Goal: Task Accomplishment & Management: Use online tool/utility

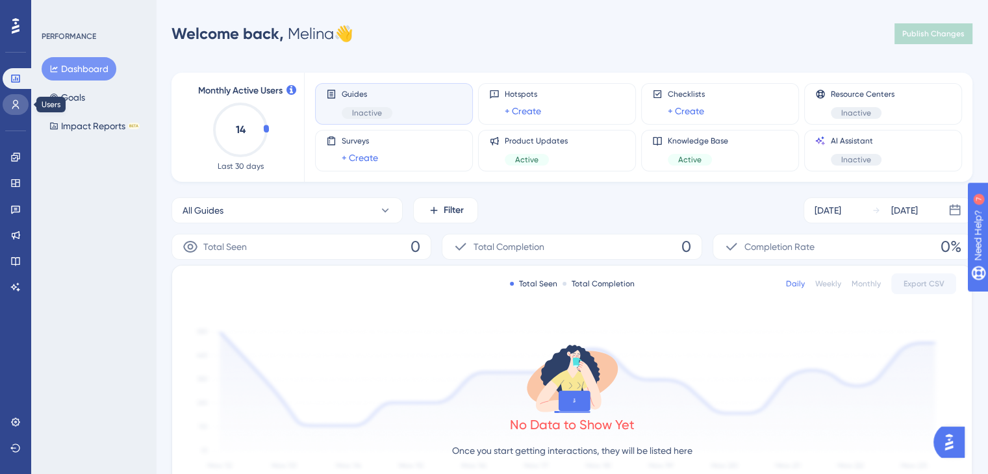
click at [16, 100] on icon at bounding box center [15, 104] width 7 height 9
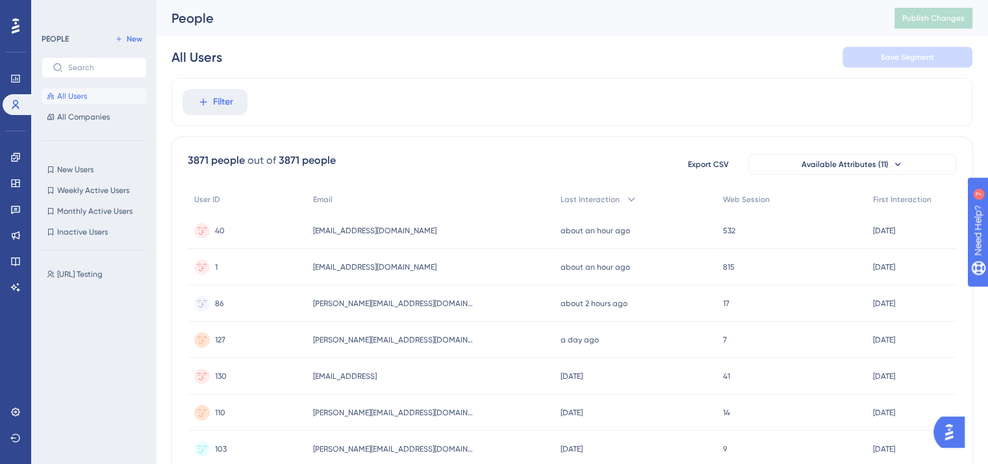
click at [16, 215] on div "LEAVE A REVIEW COPY SHARE LINK" at bounding box center [488, 258] width 998 height 474
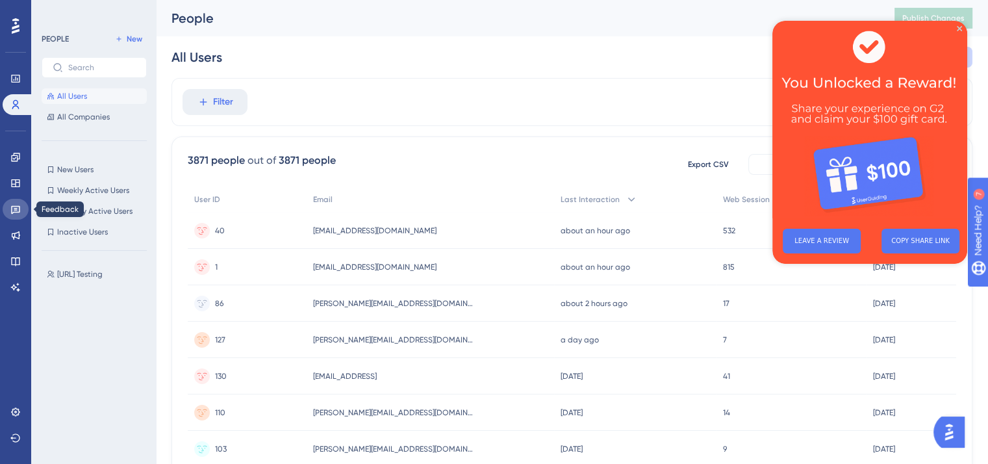
click at [16, 209] on icon at bounding box center [15, 210] width 9 height 8
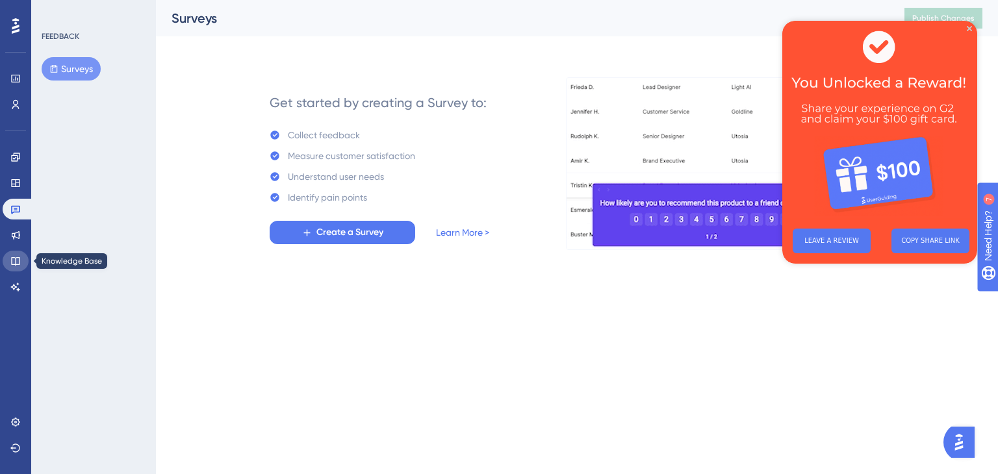
click at [15, 257] on icon at bounding box center [15, 261] width 10 height 10
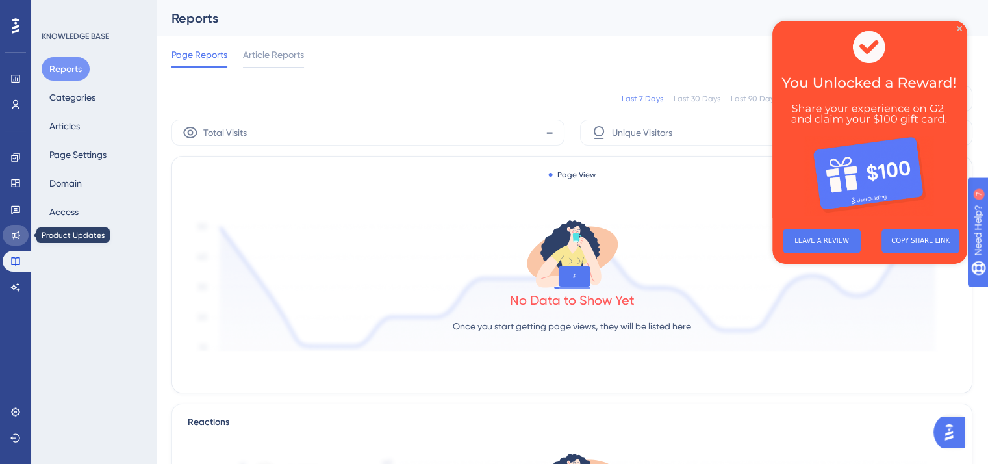
click at [18, 237] on icon at bounding box center [16, 235] width 8 height 8
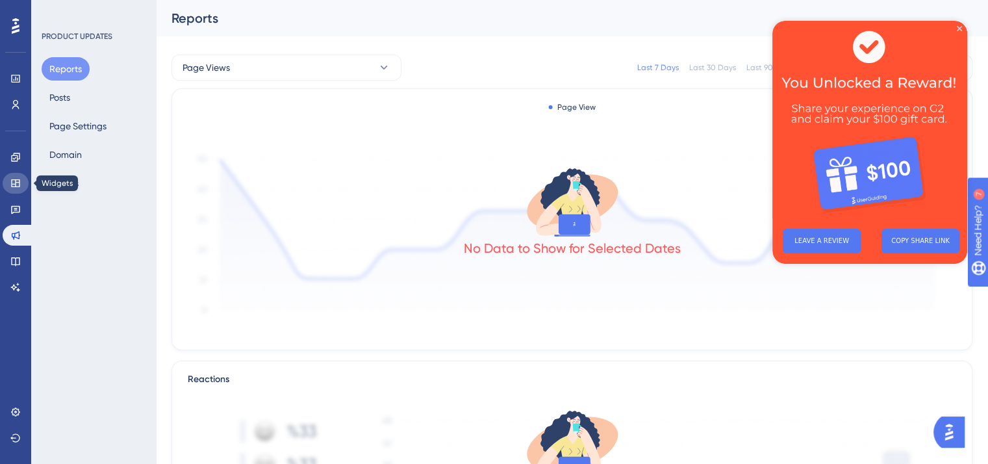
click at [15, 175] on link at bounding box center [16, 183] width 26 height 21
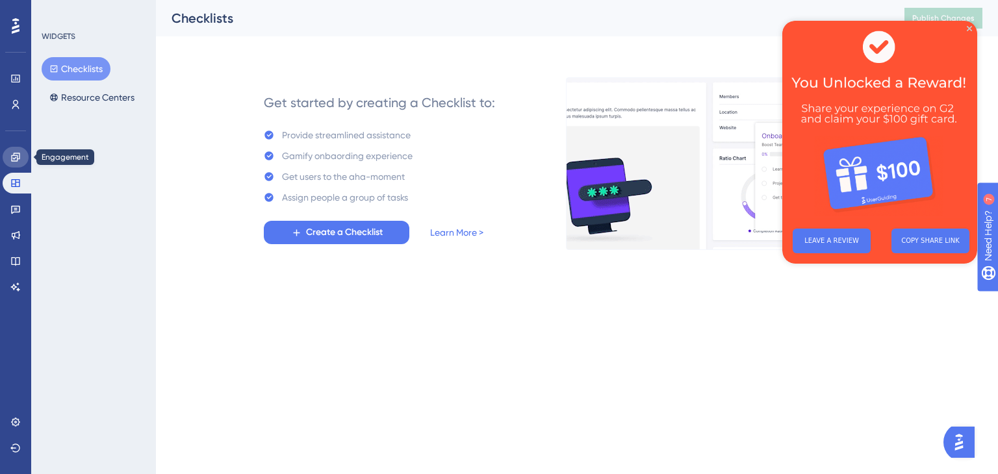
click at [18, 150] on link at bounding box center [16, 157] width 26 height 21
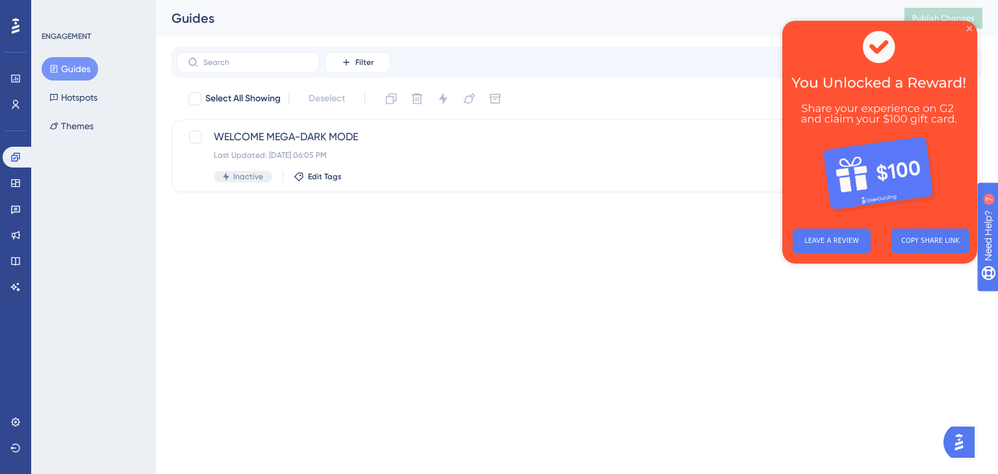
click at [75, 66] on button "Guides" at bounding box center [70, 68] width 57 height 23
click at [969, 27] on icon "Close Preview" at bounding box center [968, 28] width 5 height 5
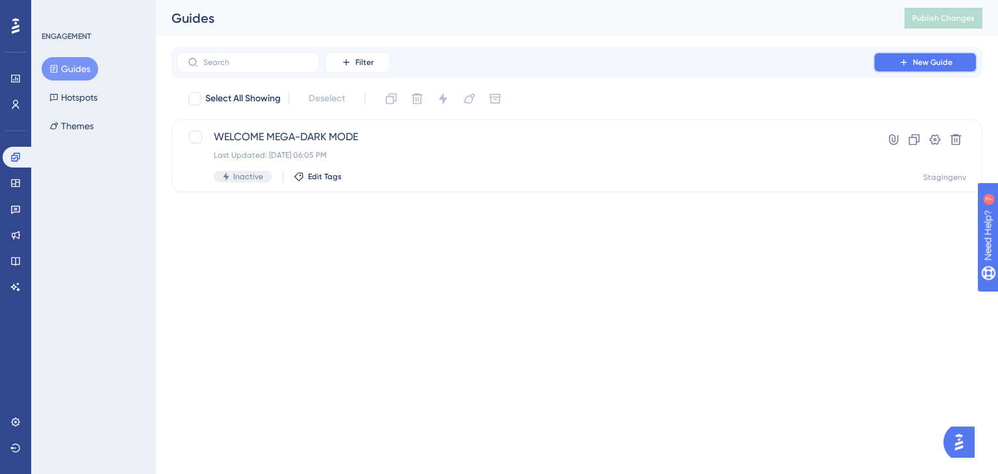
click at [929, 65] on span "New Guide" at bounding box center [933, 62] width 40 height 10
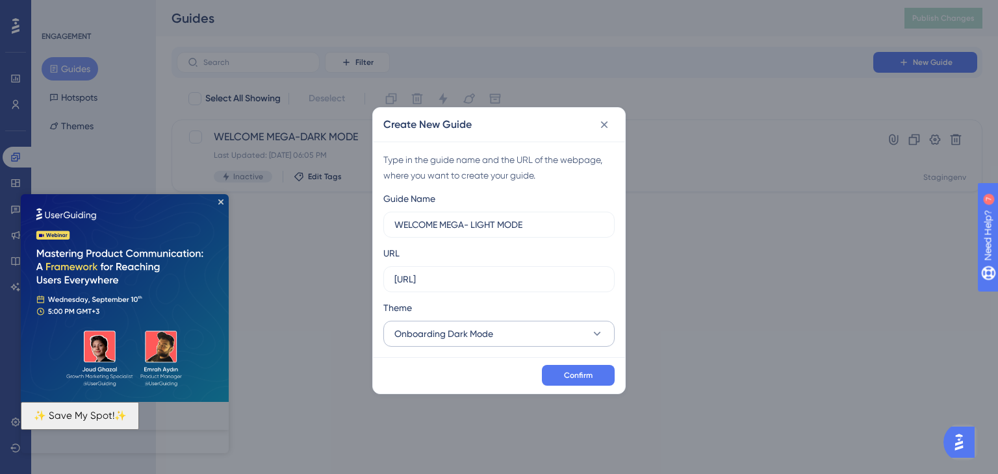
type input "WELCOME MEGA- LIGHT MODE"
click at [583, 327] on button "Onboarding Dark Mode" at bounding box center [498, 334] width 231 height 26
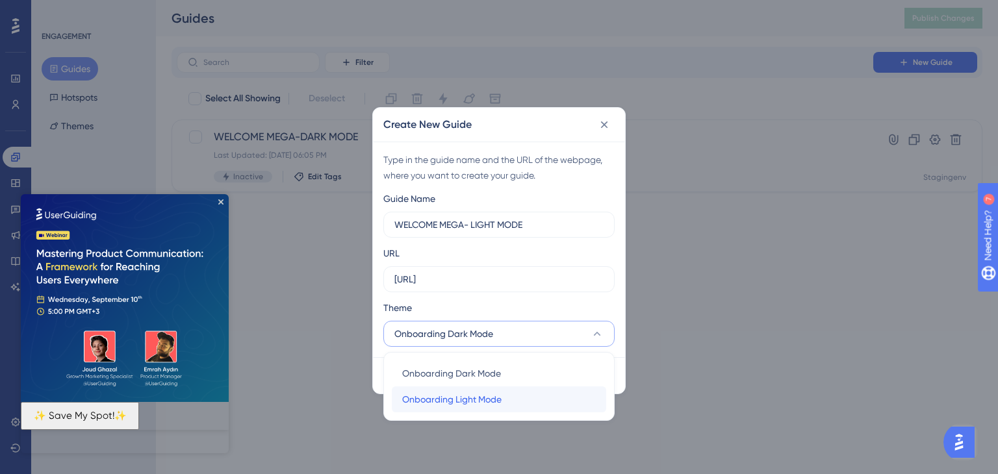
click at [488, 404] on span "Onboarding Light Mode" at bounding box center [451, 400] width 99 height 16
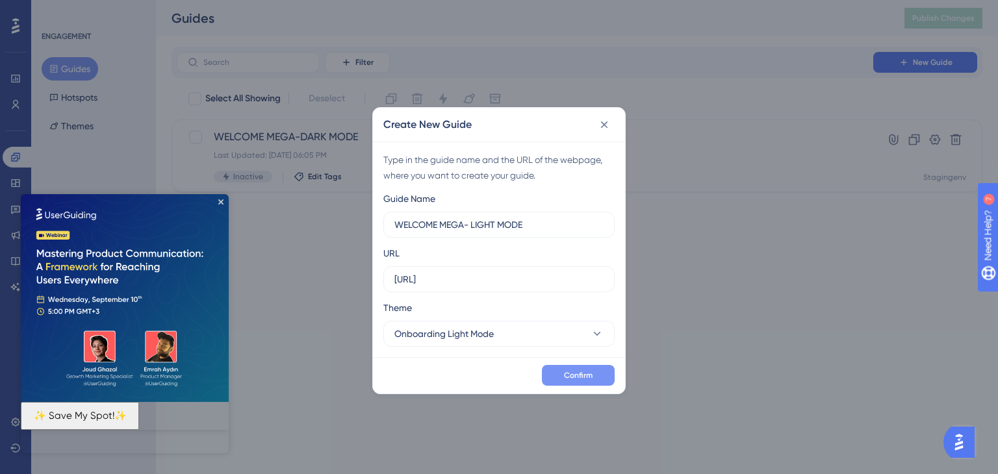
click at [597, 379] on button "Confirm" at bounding box center [578, 375] width 73 height 21
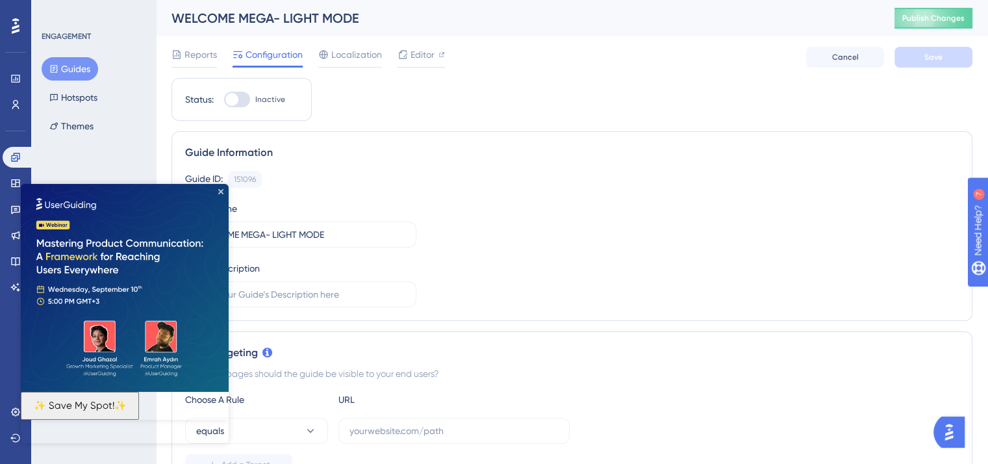
click at [215, 193] on img at bounding box center [125, 288] width 208 height 208
click at [225, 187] on img at bounding box center [125, 288] width 208 height 208
click at [221, 192] on icon "Close Preview" at bounding box center [220, 191] width 5 height 5
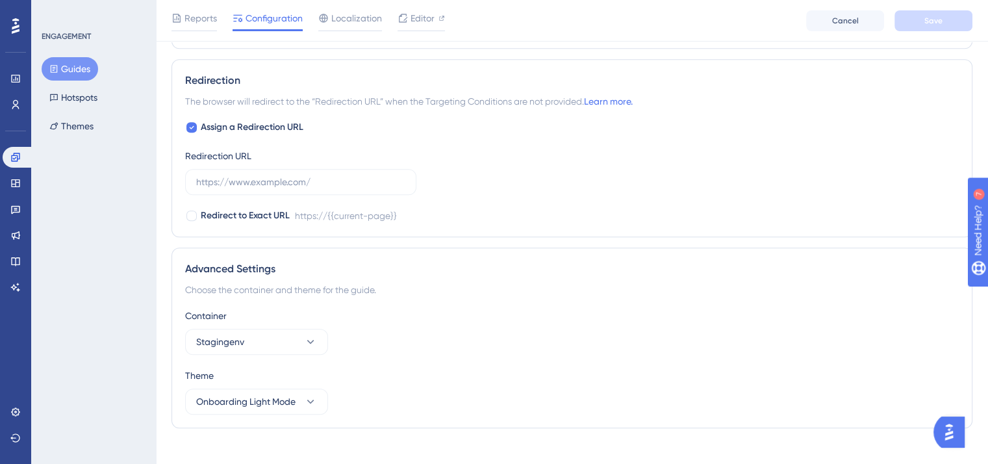
scroll to position [917, 0]
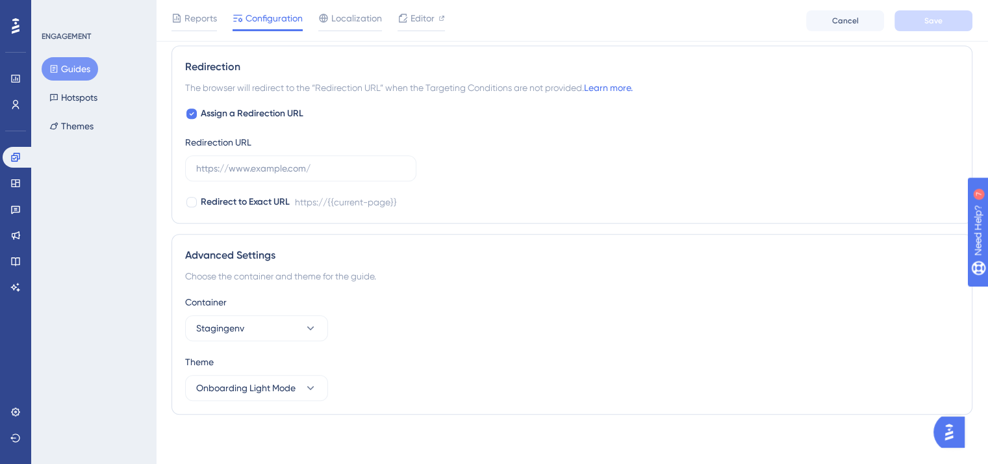
click at [70, 68] on button "Guides" at bounding box center [70, 68] width 57 height 23
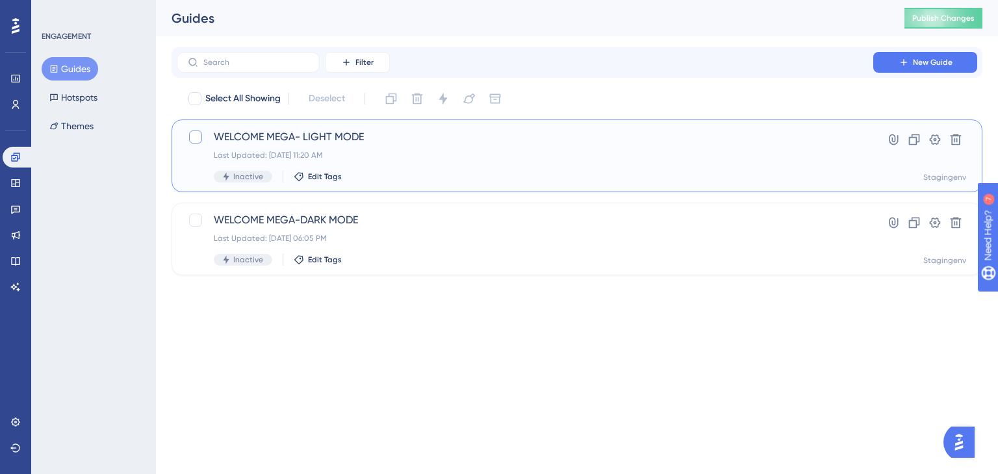
click at [190, 136] on div at bounding box center [195, 137] width 13 height 13
checkbox input "true"
click at [469, 103] on icon at bounding box center [469, 99] width 12 height 10
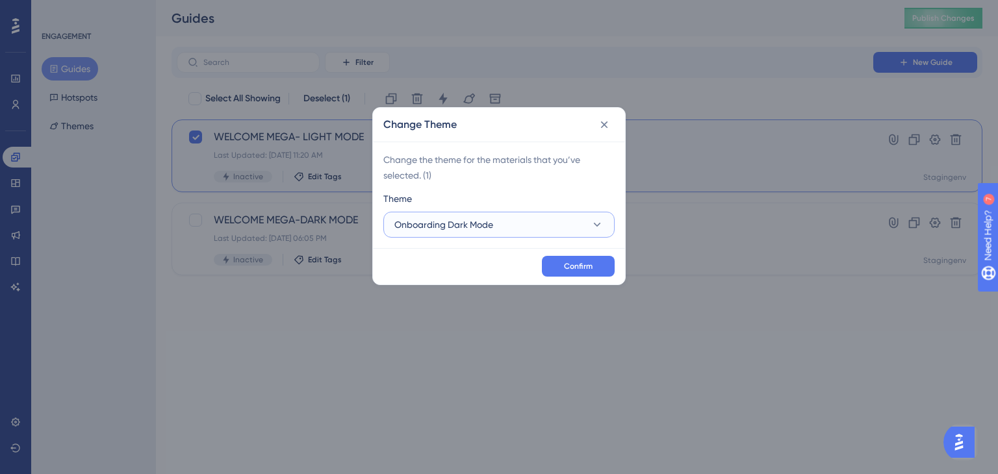
click at [585, 227] on button "Onboarding Dark Mode" at bounding box center [498, 225] width 231 height 26
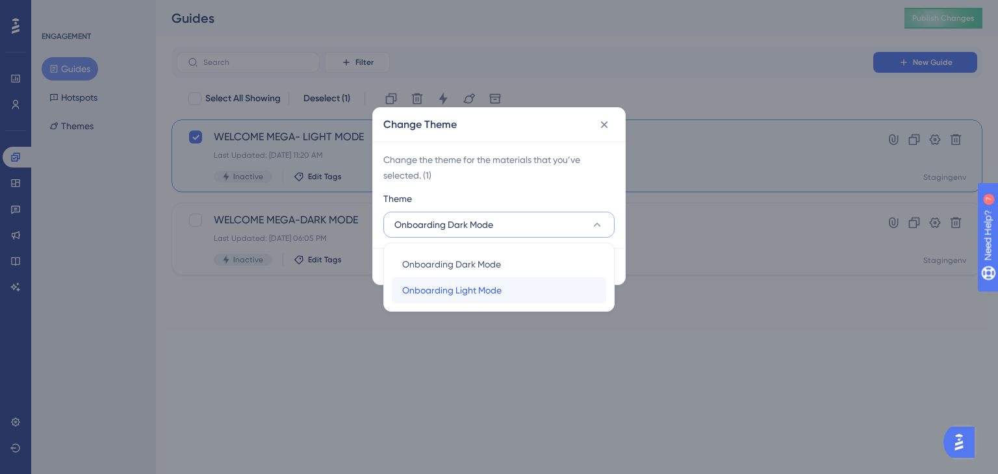
click at [509, 286] on div "Onboarding Light Mode Onboarding Light Mode" at bounding box center [499, 290] width 194 height 26
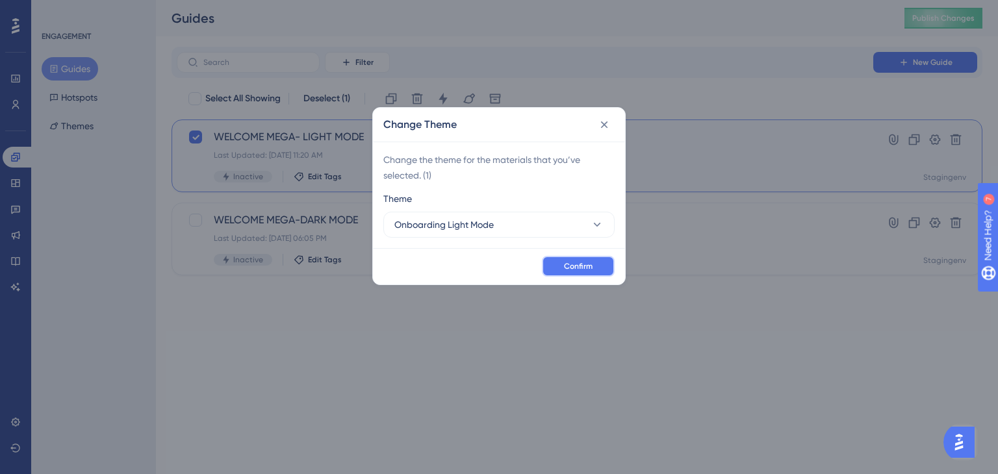
click at [585, 264] on span "Confirm" at bounding box center [578, 266] width 29 height 10
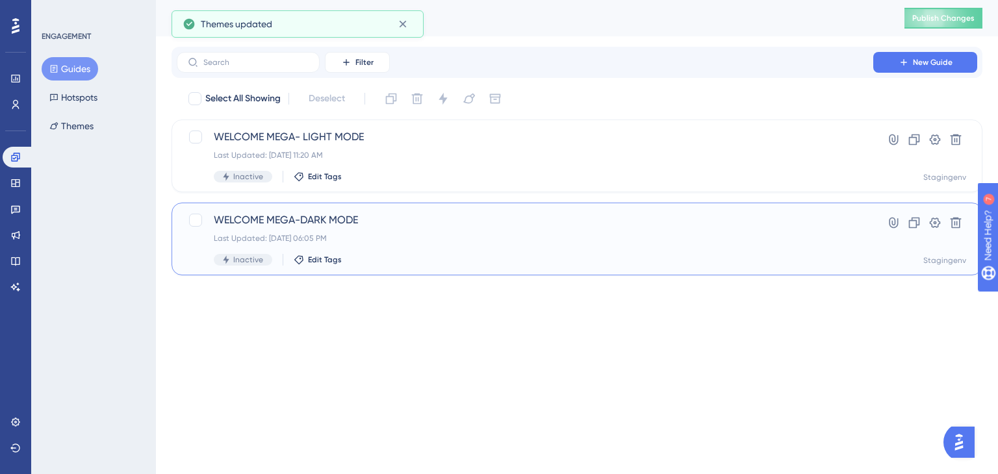
click at [504, 260] on div "Inactive Edit Tags" at bounding box center [525, 260] width 622 height 12
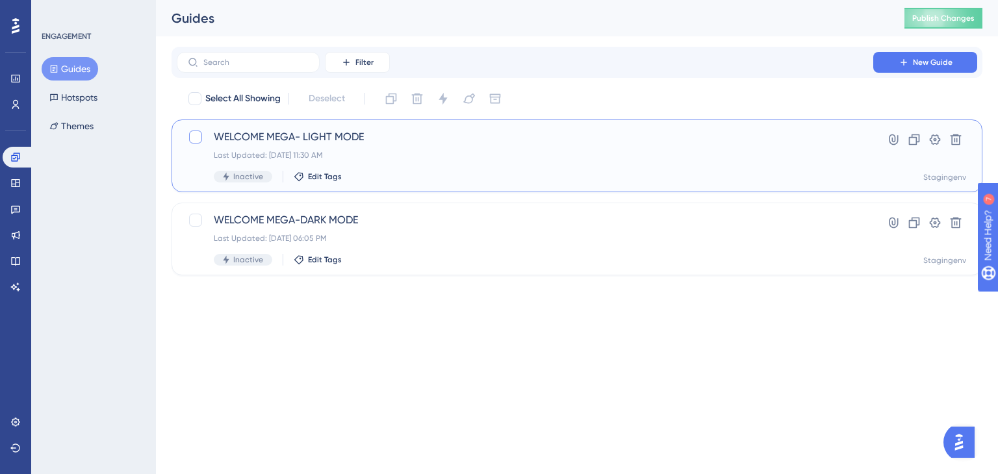
click at [197, 136] on div at bounding box center [195, 137] width 13 height 13
checkbox input "true"
click at [470, 102] on icon at bounding box center [468, 98] width 13 height 13
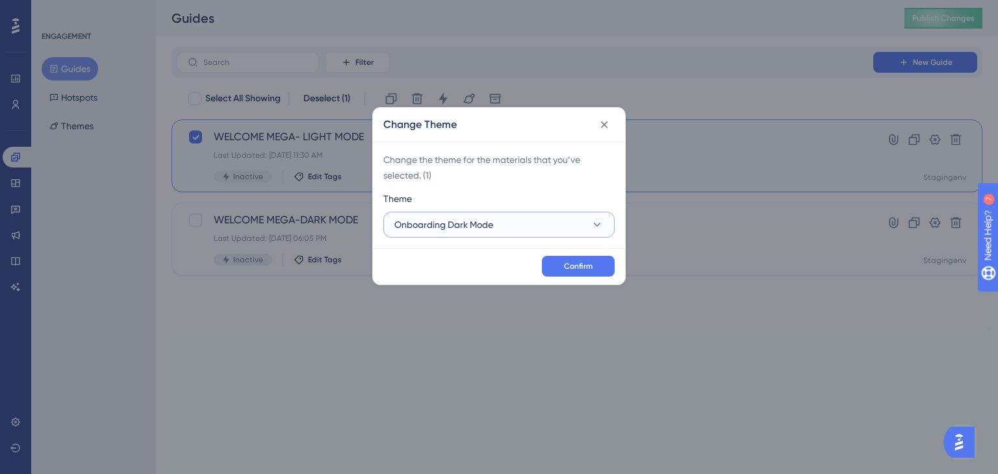
click at [582, 228] on button "Onboarding Dark Mode" at bounding box center [498, 225] width 231 height 26
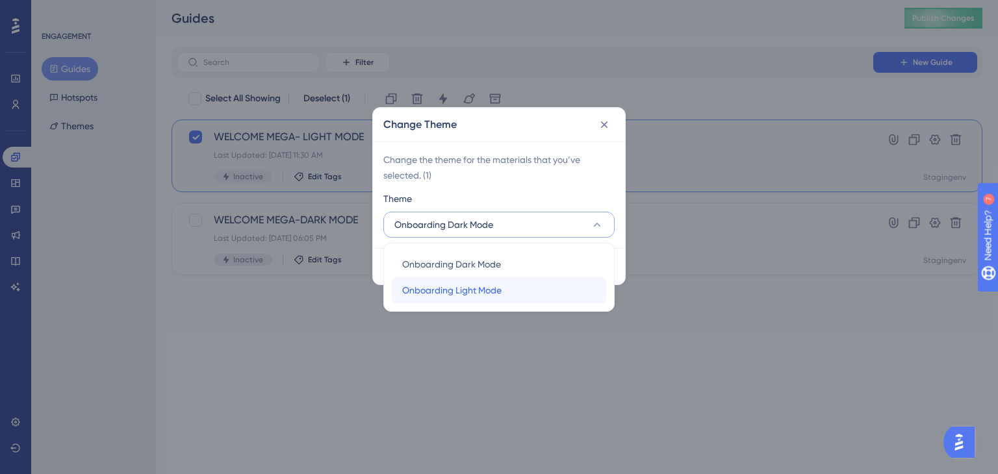
click at [492, 283] on span "Onboarding Light Mode" at bounding box center [451, 291] width 99 height 16
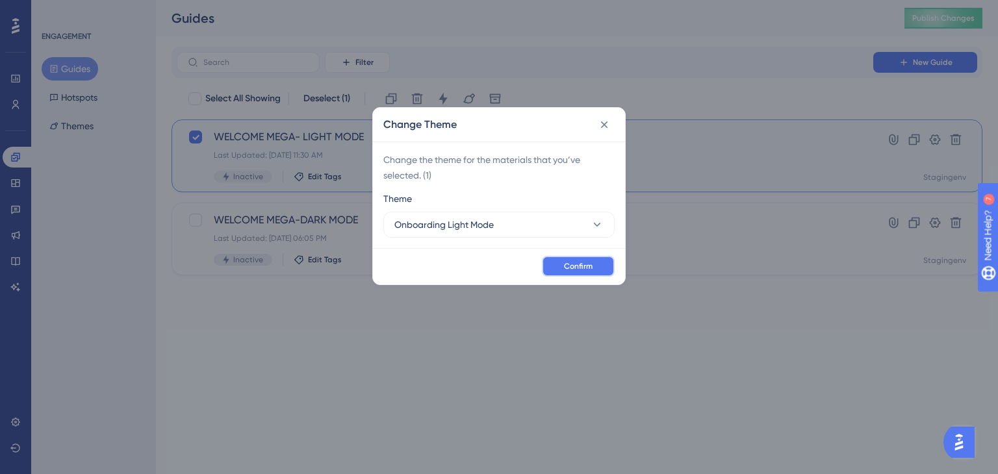
click at [582, 270] on span "Confirm" at bounding box center [578, 266] width 29 height 10
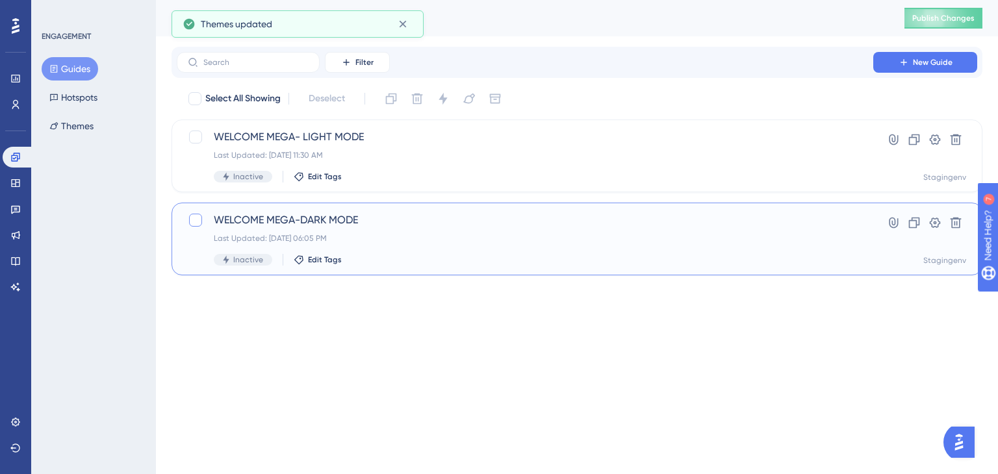
click at [199, 223] on div at bounding box center [195, 220] width 13 height 13
checkbox input "true"
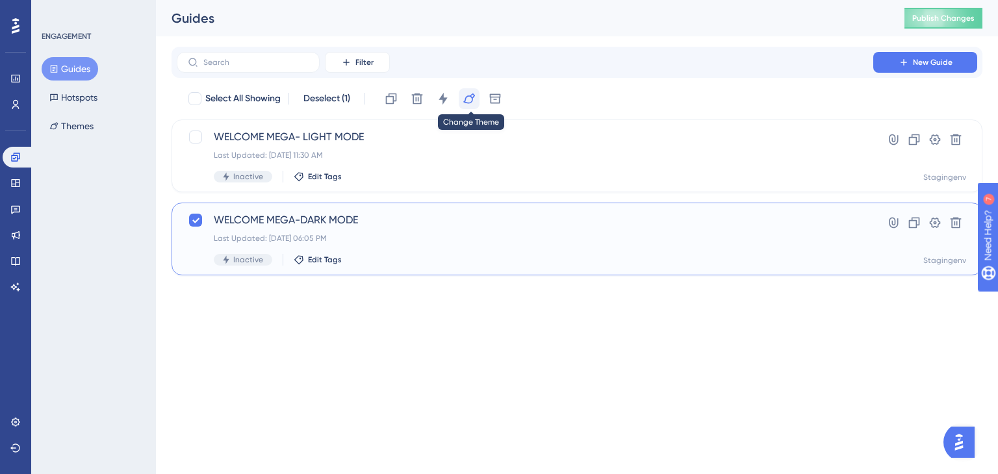
click at [473, 105] on icon at bounding box center [468, 98] width 13 height 13
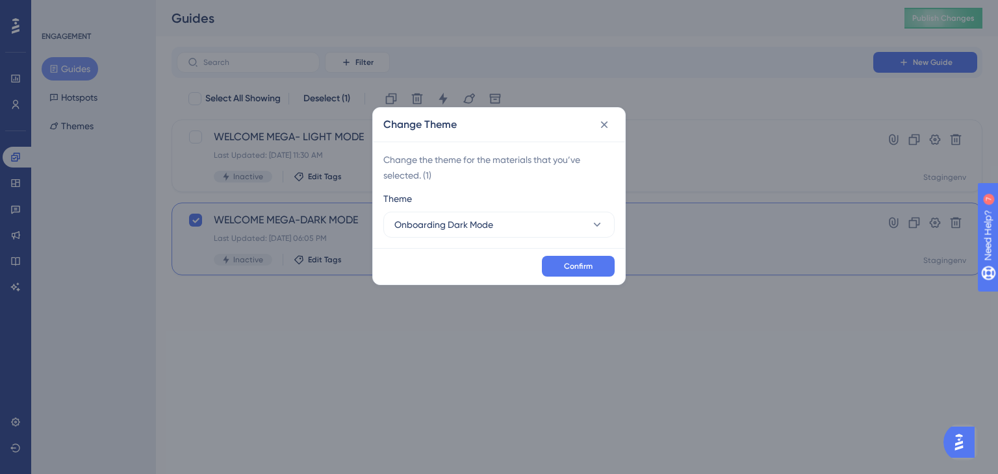
click at [527, 316] on div "Change Theme Change the theme for the materials that you’ve selected. ( 1 ) The…" at bounding box center [499, 237] width 998 height 474
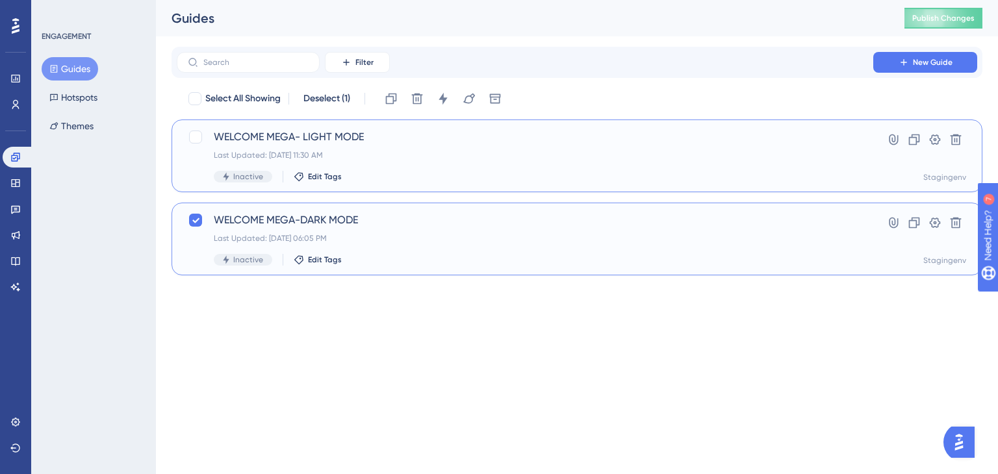
click at [426, 159] on div "Last Updated: [DATE] 11:30 AM" at bounding box center [525, 155] width 622 height 10
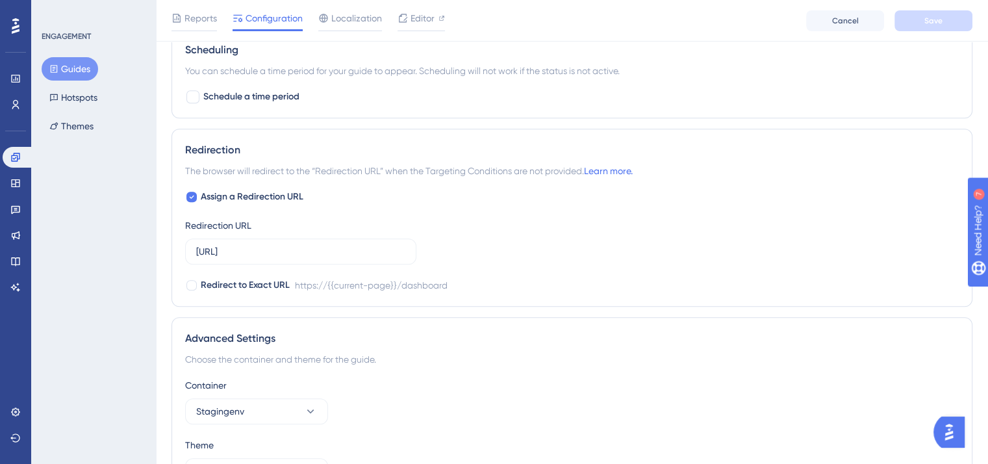
scroll to position [891, 0]
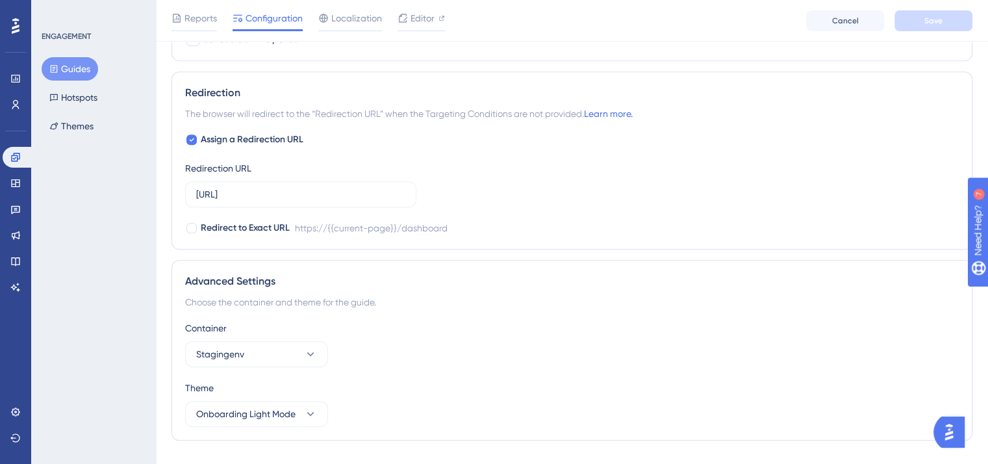
click at [87, 74] on button "Guides" at bounding box center [70, 68] width 57 height 23
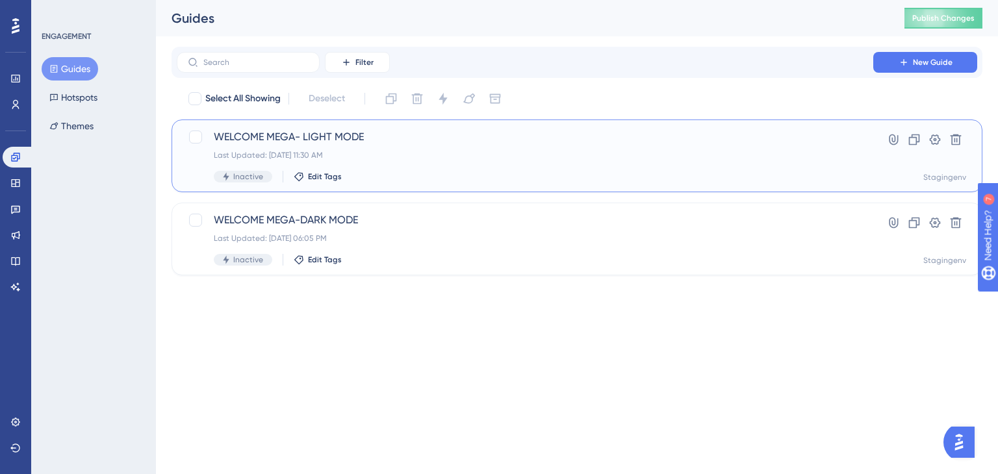
click at [438, 170] on div "WELCOME MEGA- LIGHT MODE Last Updated: [DATE] 11:30 AM Inactive Edit Tags" at bounding box center [525, 155] width 622 height 53
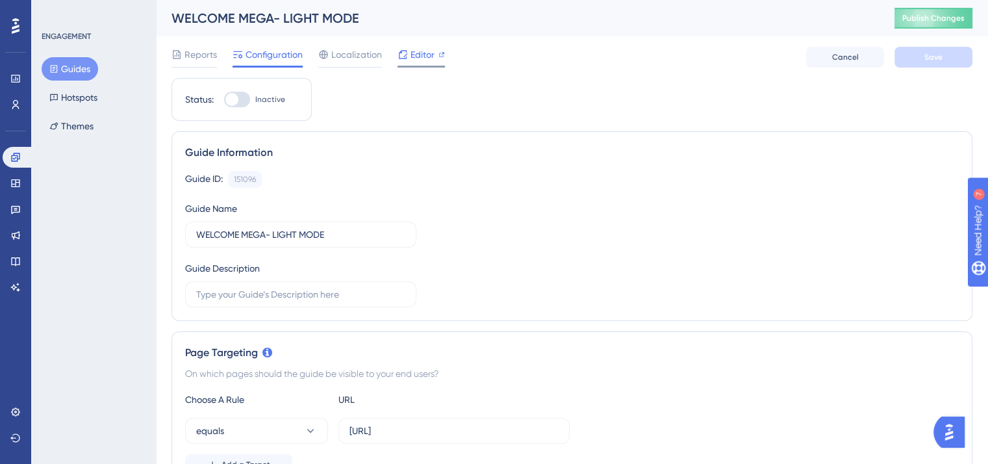
click at [433, 59] on span "Editor" at bounding box center [422, 55] width 24 height 16
